Goal: Navigation & Orientation: Find specific page/section

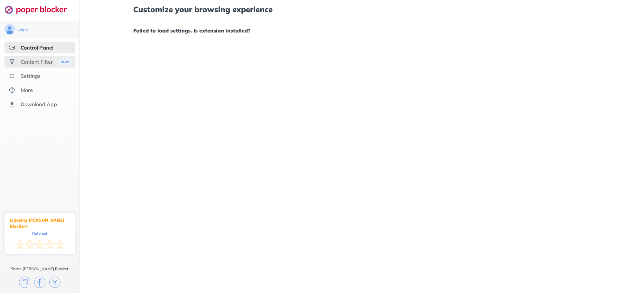
drag, startPoint x: 38, startPoint y: 49, endPoint x: 42, endPoint y: 57, distance: 8.4
click at [38, 50] on div "Control Panel" at bounding box center [37, 47] width 33 height 6
click at [42, 63] on div "Content Filter" at bounding box center [37, 62] width 32 height 6
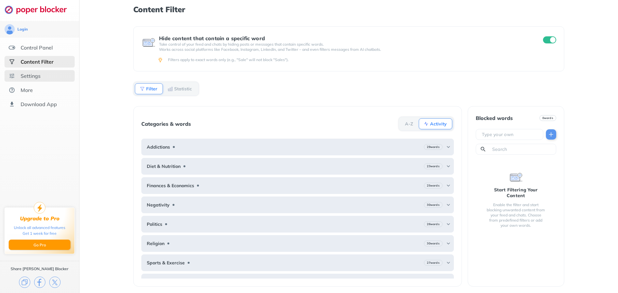
click at [38, 75] on div "Settings" at bounding box center [31, 76] width 20 height 6
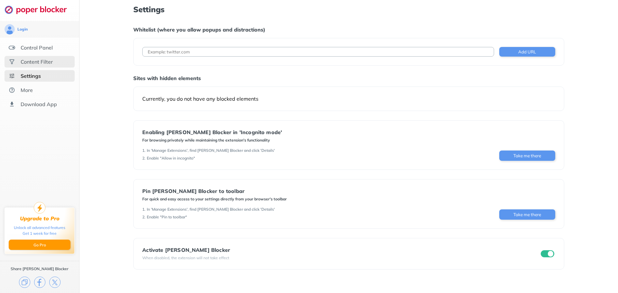
click at [33, 59] on div "Content Filter" at bounding box center [37, 62] width 32 height 6
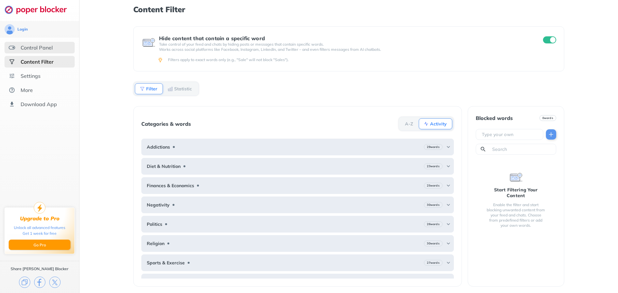
click at [35, 45] on div "Control Panel" at bounding box center [37, 47] width 32 height 6
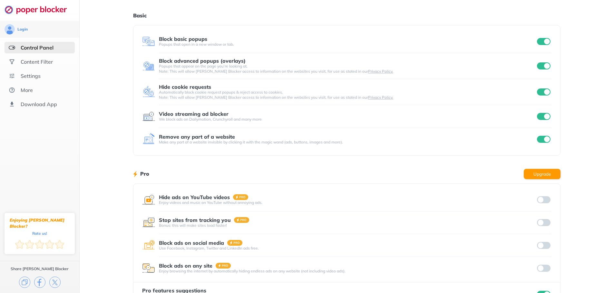
scroll to position [40, 0]
